Goal: Task Accomplishment & Management: Complete application form

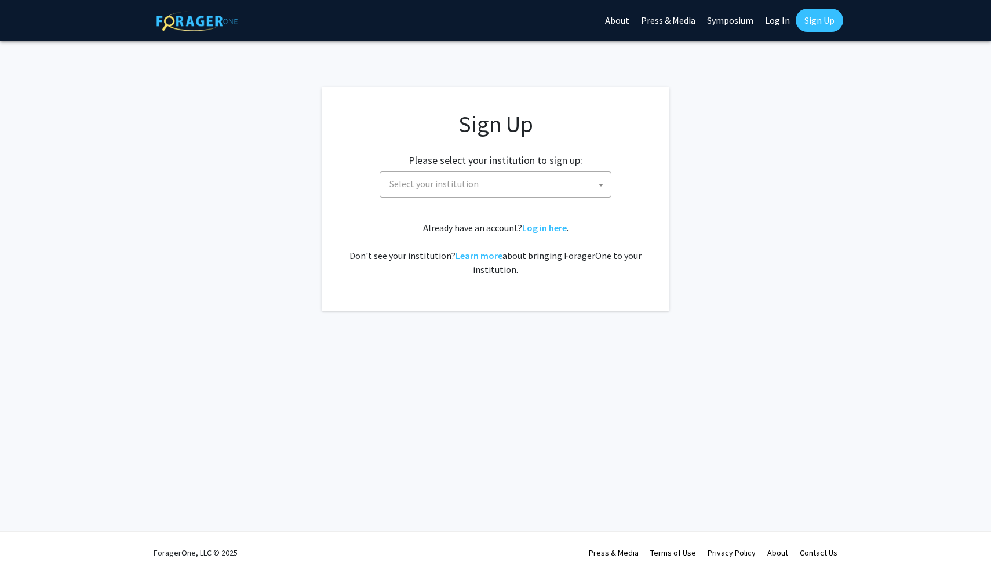
click at [567, 202] on div "Sign Up Please select your institution to sign up: Baylor University Brandeis U…" at bounding box center [495, 193] width 301 height 166
click at [565, 190] on span "Select your institution" at bounding box center [498, 184] width 226 height 24
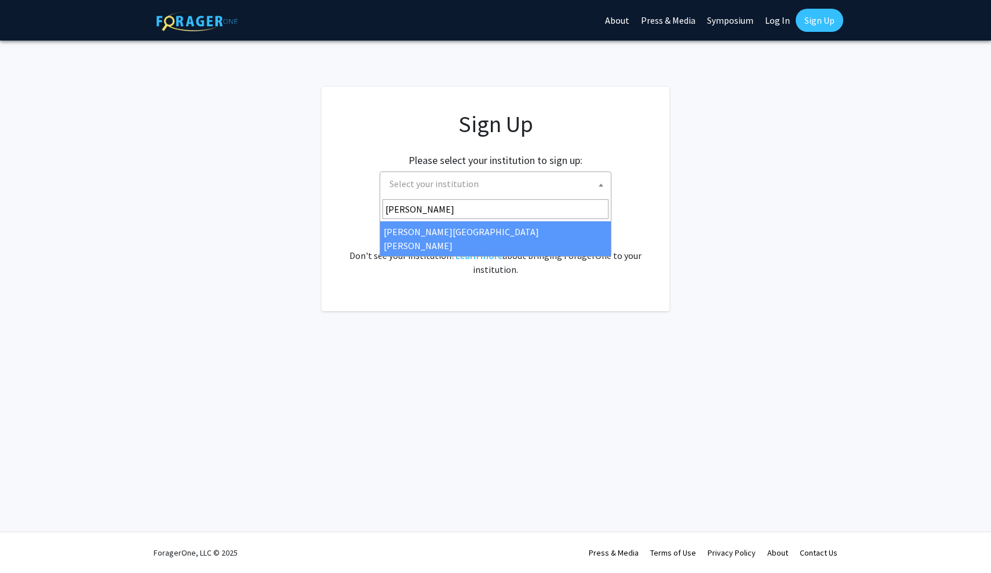
type input "john"
select select "1"
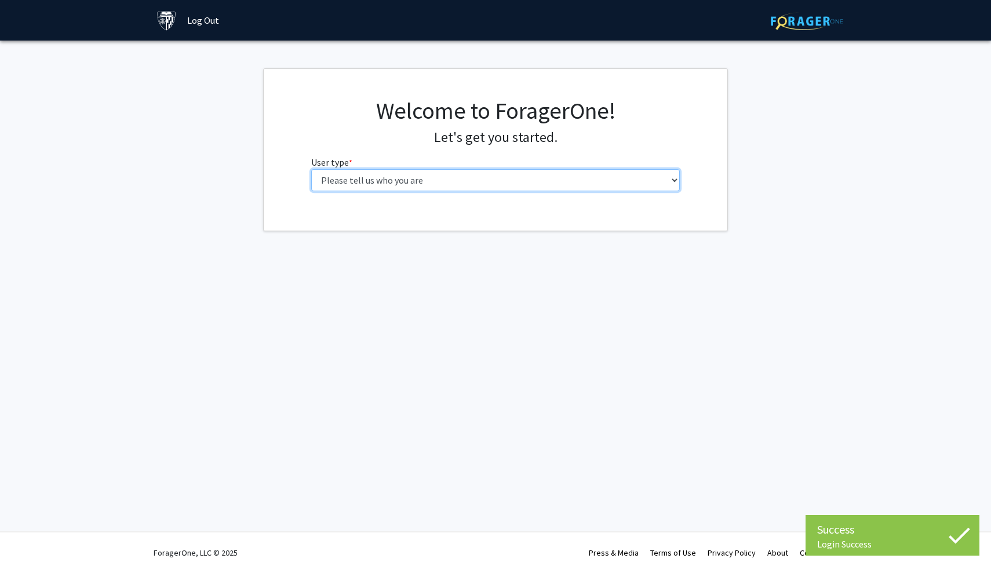
select select "1: undergrad"
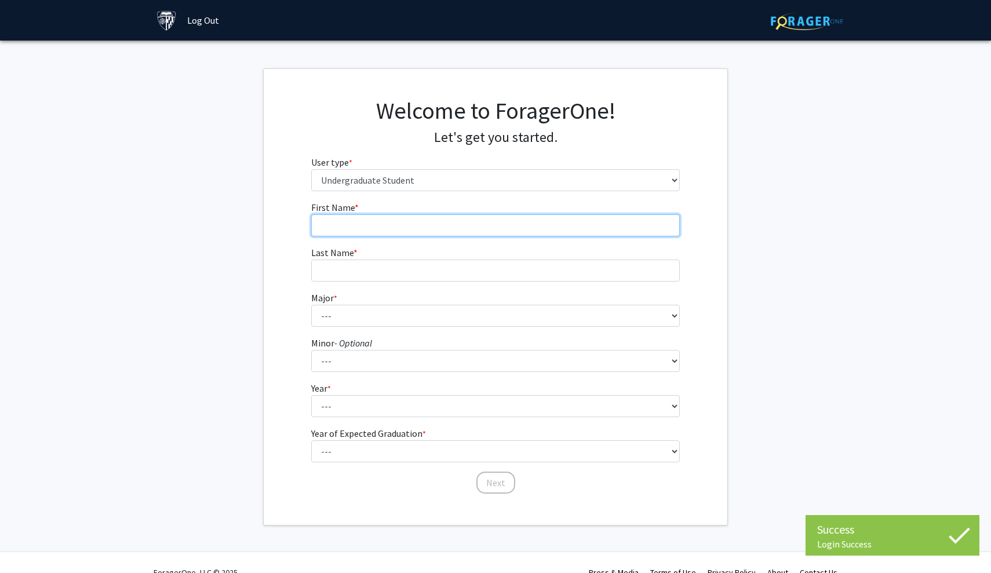
click at [366, 228] on input "First Name * required" at bounding box center [495, 225] width 369 height 22
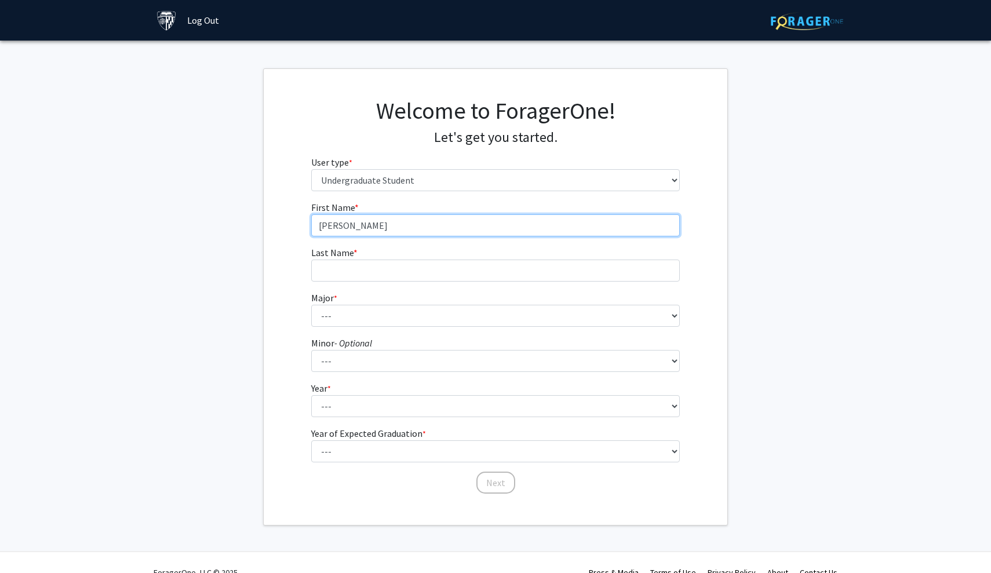
type input "[PERSON_NAME]"
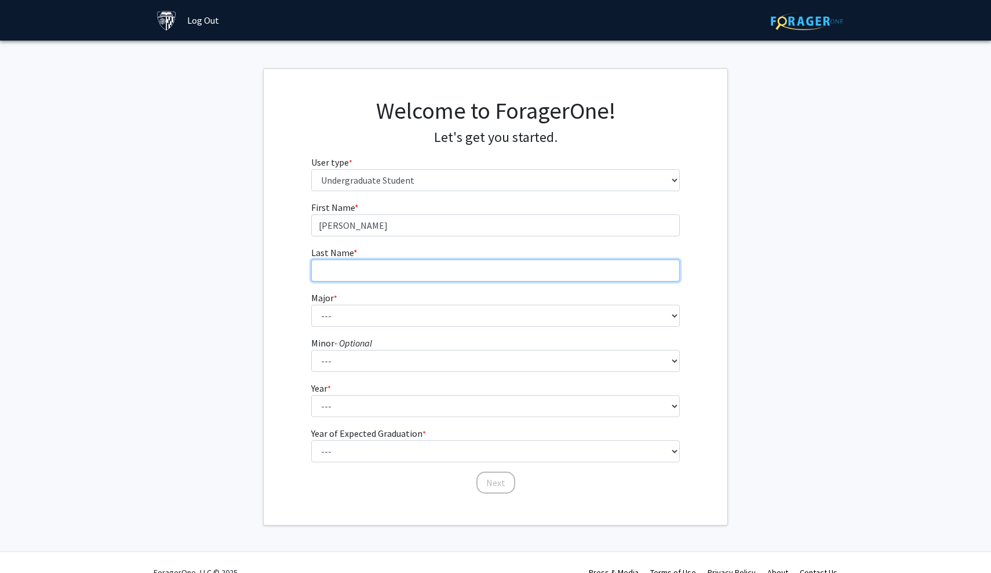
click at [351, 279] on input "Last Name * required" at bounding box center [495, 271] width 369 height 22
type input "[PERSON_NAME]"
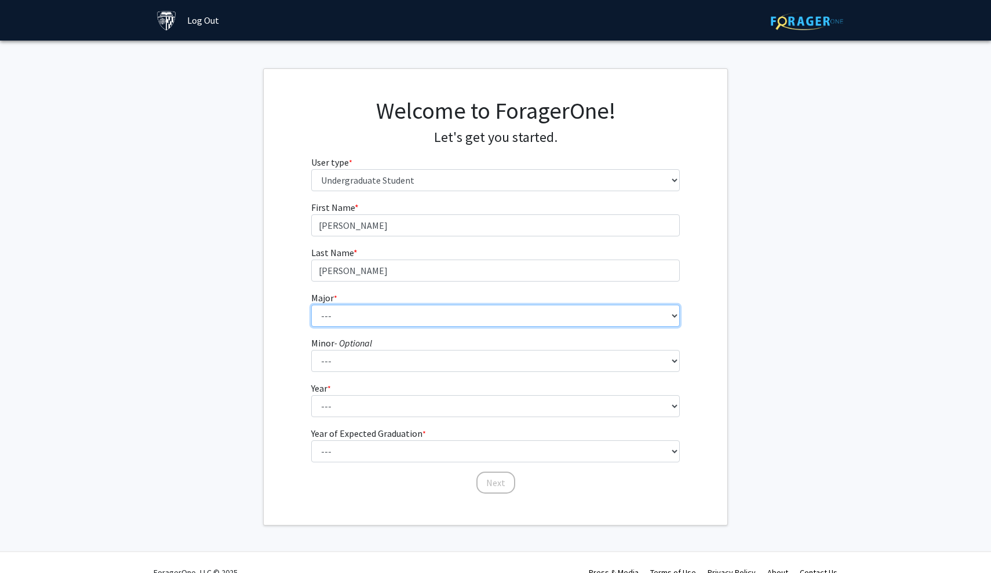
select select "41: 55"
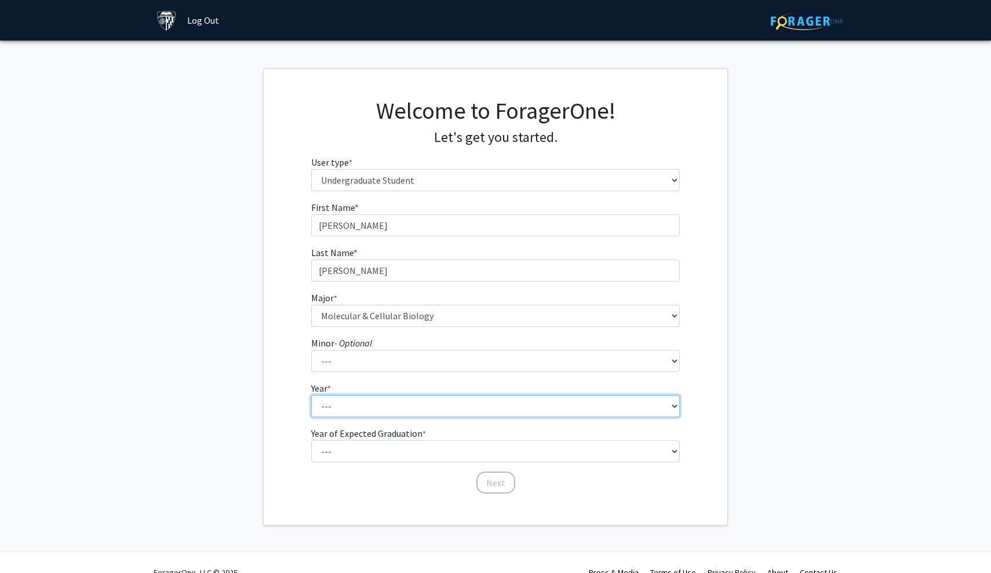
select select "1: first-year"
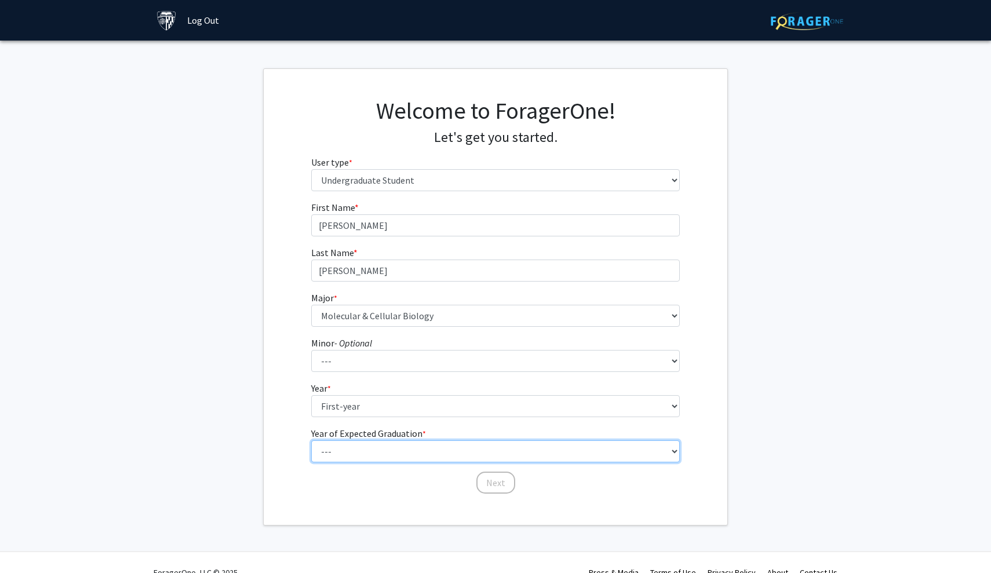
select select "5: 2029"
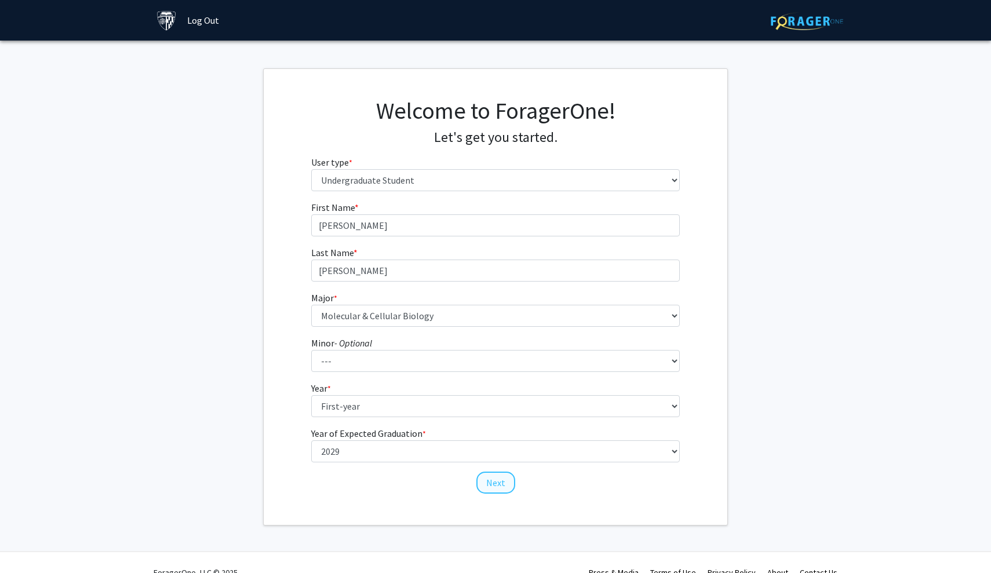
click at [503, 491] on button "Next" at bounding box center [495, 483] width 39 height 22
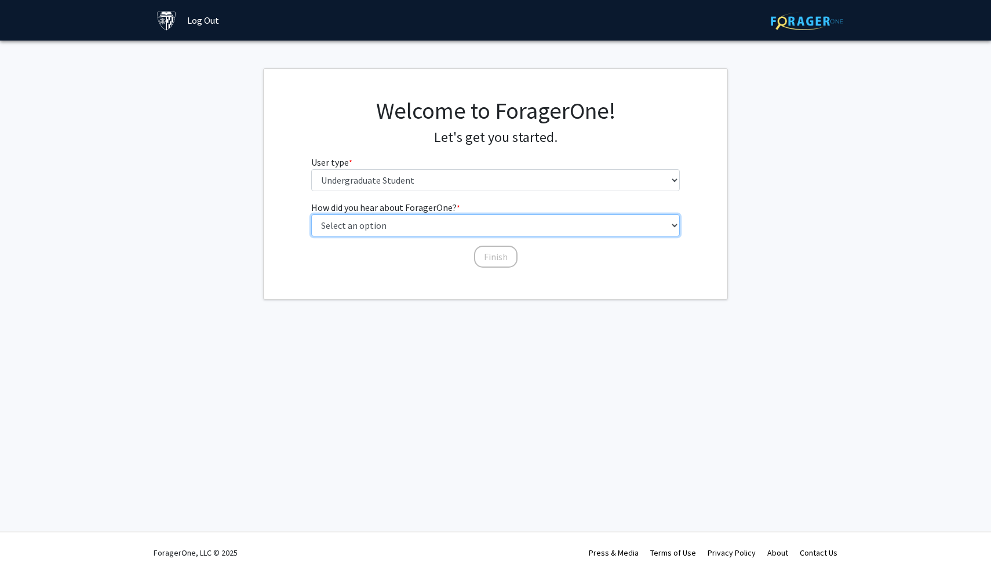
select select "2: faculty_recommendation"
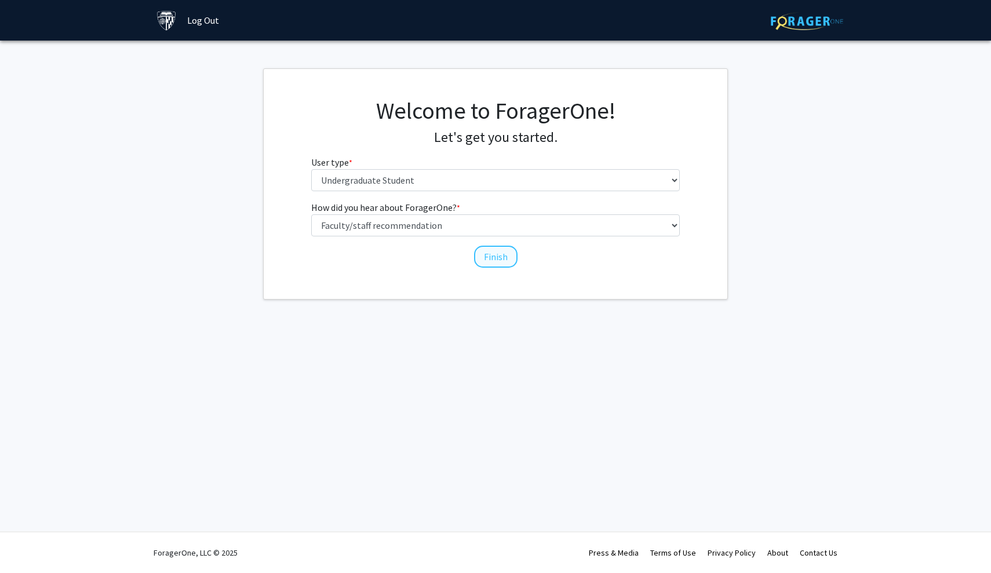
click at [498, 260] on button "Finish" at bounding box center [495, 257] width 43 height 22
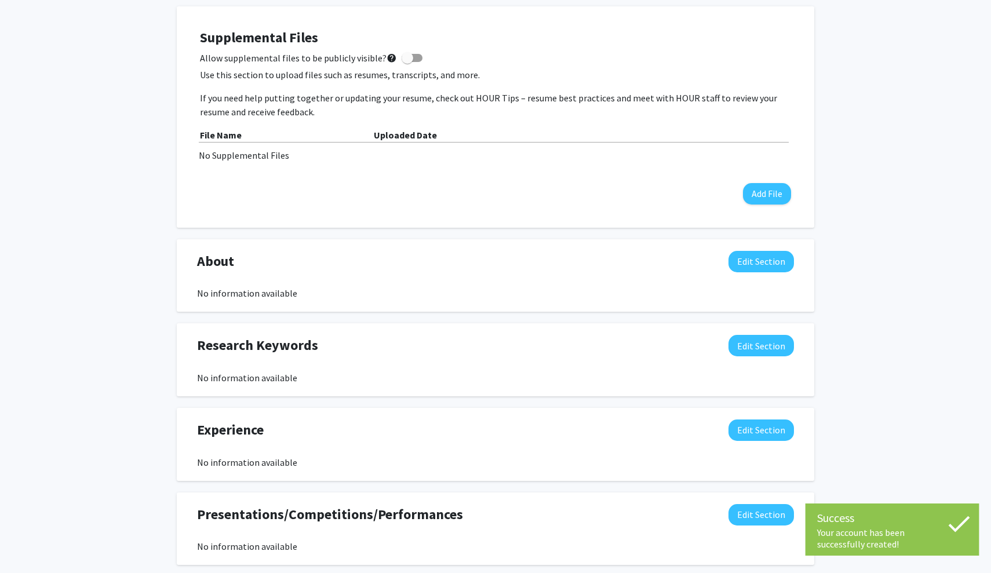
scroll to position [415, 0]
